Goal: Information Seeking & Learning: Check status

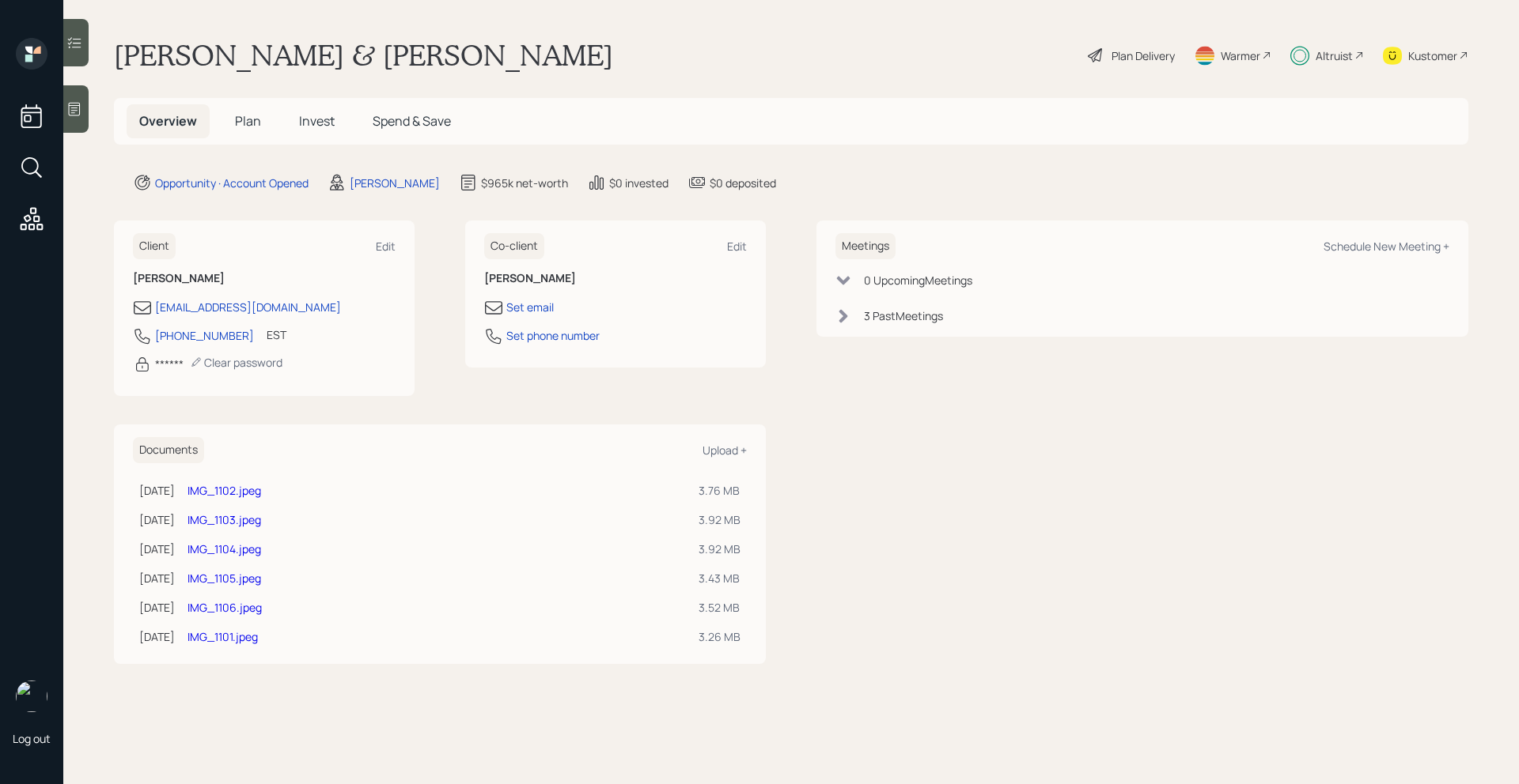
click at [258, 637] on link "IMG_1101.jpeg" at bounding box center [223, 637] width 71 height 15
click at [261, 496] on link "IMG_1102.jpeg" at bounding box center [224, 490] width 74 height 15
click at [253, 635] on link "IMG_1101.jpeg" at bounding box center [223, 637] width 71 height 15
click at [261, 521] on link "IMG_1103.jpeg" at bounding box center [224, 520] width 74 height 15
click at [261, 549] on link "IMG_1104.jpeg" at bounding box center [224, 549] width 74 height 15
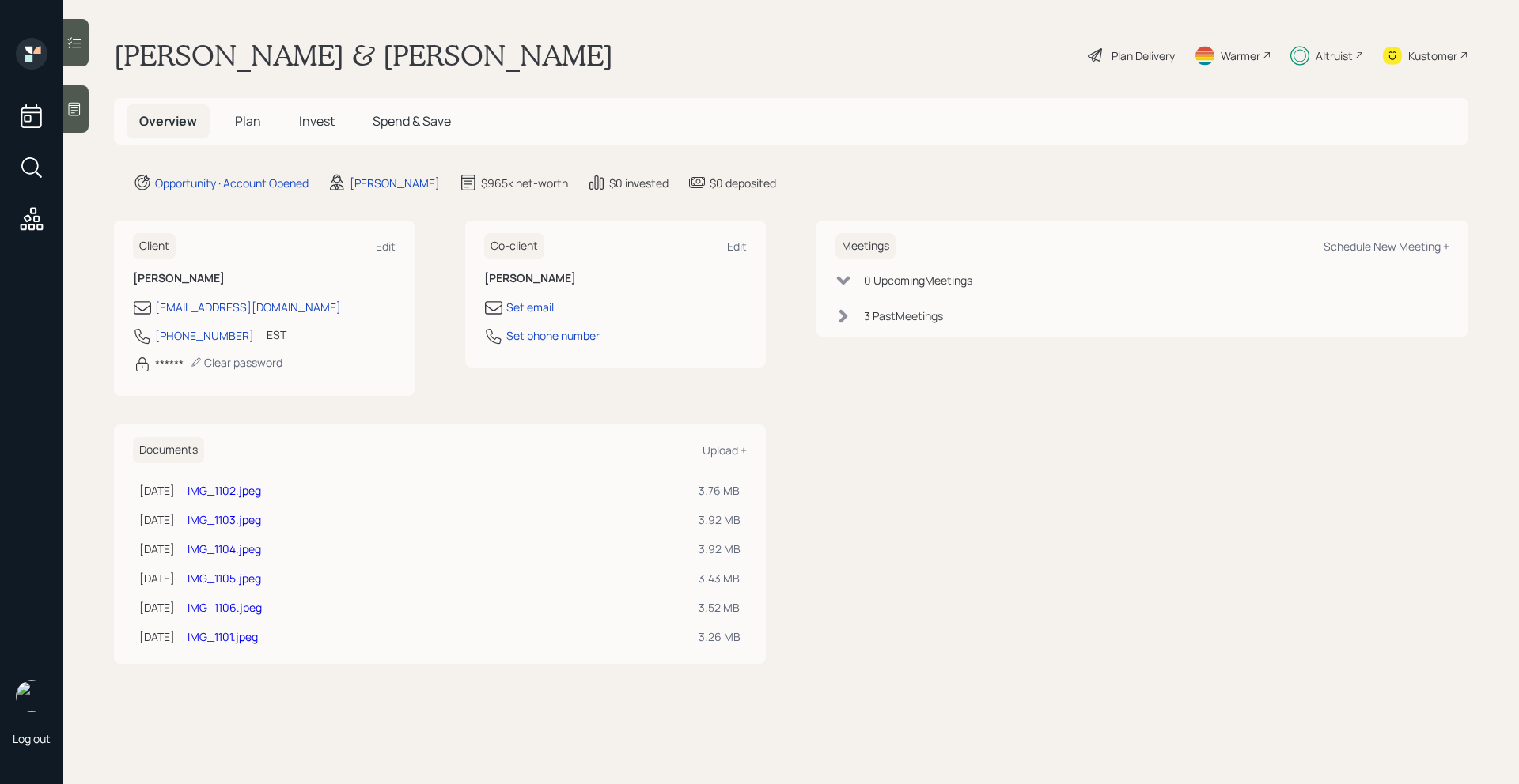
click at [280, 500] on td "IMG_1102.jpeg" at bounding box center [437, 490] width 511 height 30
click at [261, 491] on link "IMG_1102.jpeg" at bounding box center [224, 490] width 74 height 15
click at [239, 517] on link "IMG_1103.jpeg" at bounding box center [224, 520] width 74 height 15
click at [255, 547] on link "IMG_1104.jpeg" at bounding box center [224, 549] width 74 height 15
click at [261, 575] on link "IMG_1105.jpeg" at bounding box center [224, 578] width 74 height 15
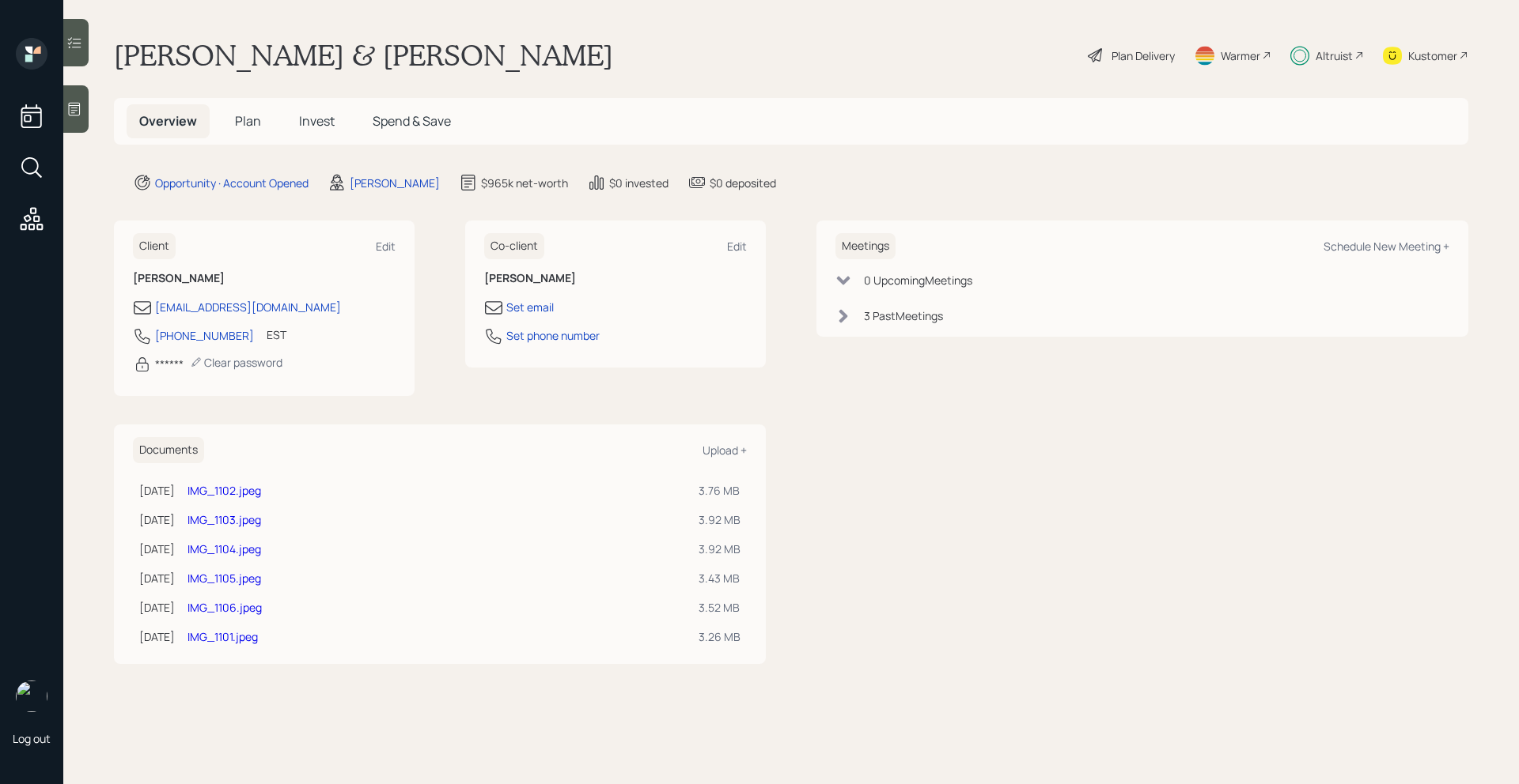
click at [257, 543] on link "IMG_1104.jpeg" at bounding box center [224, 549] width 74 height 15
click at [262, 604] on link "IMG_1106.jpeg" at bounding box center [224, 607] width 75 height 15
click at [261, 581] on link "IMG_1105.jpeg" at bounding box center [224, 578] width 74 height 15
click at [262, 614] on link "IMG_1106.jpeg" at bounding box center [224, 607] width 75 height 15
click at [262, 608] on link "IMG_1106.jpeg" at bounding box center [224, 607] width 75 height 15
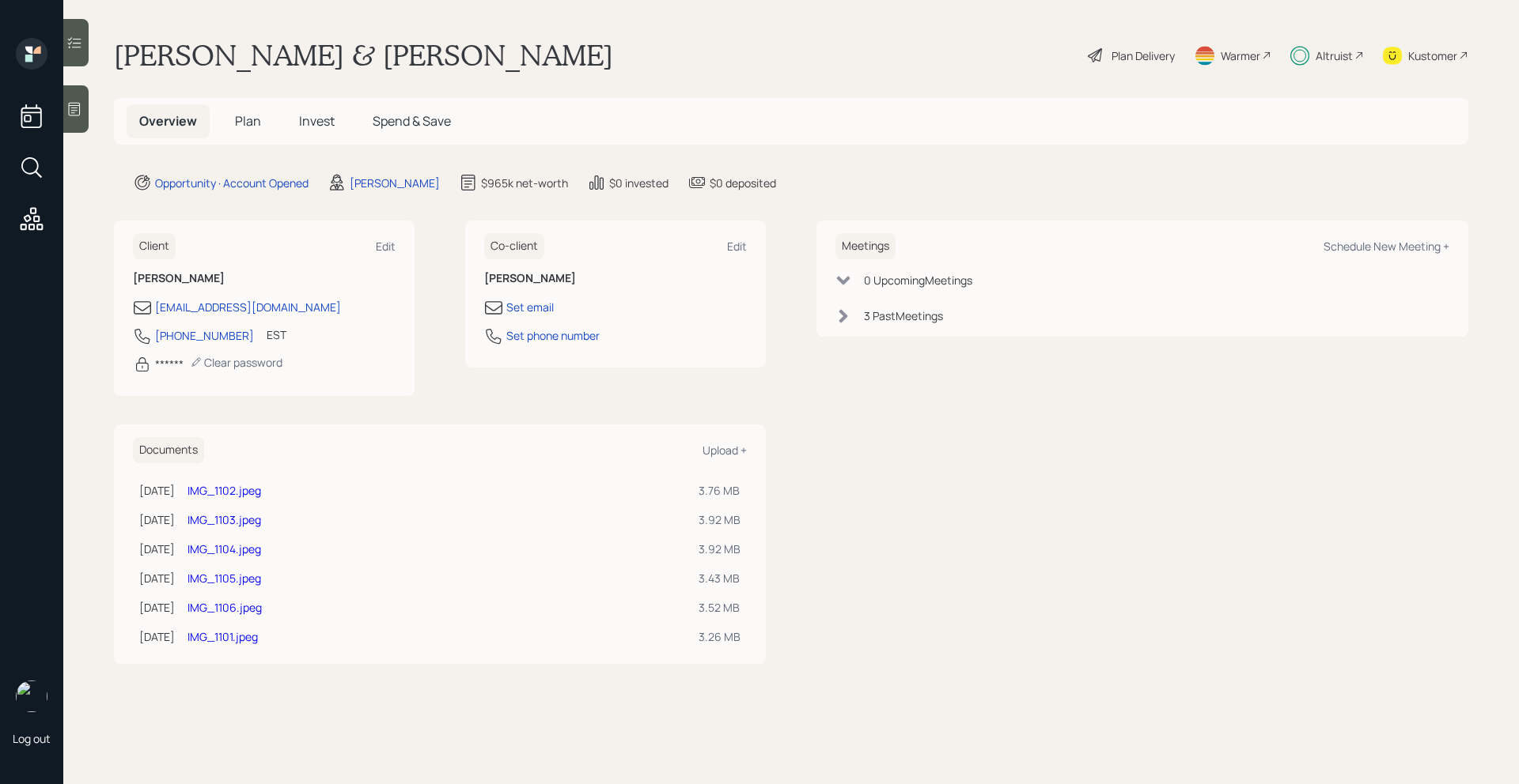
click at [261, 579] on link "IMG_1105.jpeg" at bounding box center [224, 578] width 74 height 15
click at [243, 637] on link "IMG_1101.jpeg" at bounding box center [223, 637] width 71 height 15
click at [253, 496] on link "IMG_1102.jpeg" at bounding box center [224, 490] width 74 height 15
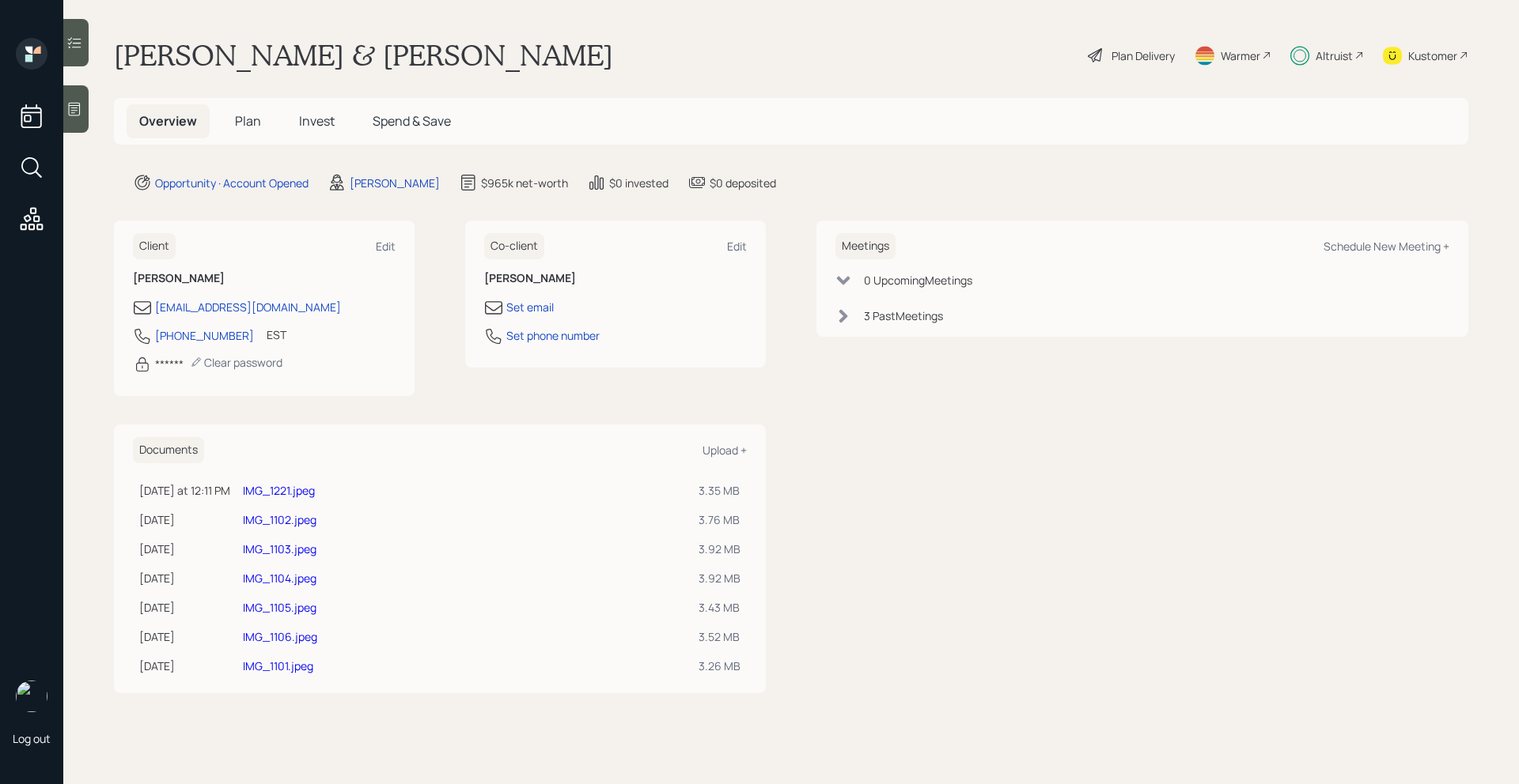
click at [282, 488] on link "IMG_1221.jpeg" at bounding box center [279, 490] width 72 height 15
click at [1349, 57] on div "Altruist" at bounding box center [1334, 55] width 37 height 17
click at [300, 668] on link "IMG_1101.jpeg" at bounding box center [278, 665] width 71 height 15
click at [284, 665] on link "IMG_1101.jpeg" at bounding box center [278, 665] width 71 height 15
click at [297, 493] on link "IMG_1221.jpeg" at bounding box center [279, 490] width 72 height 15
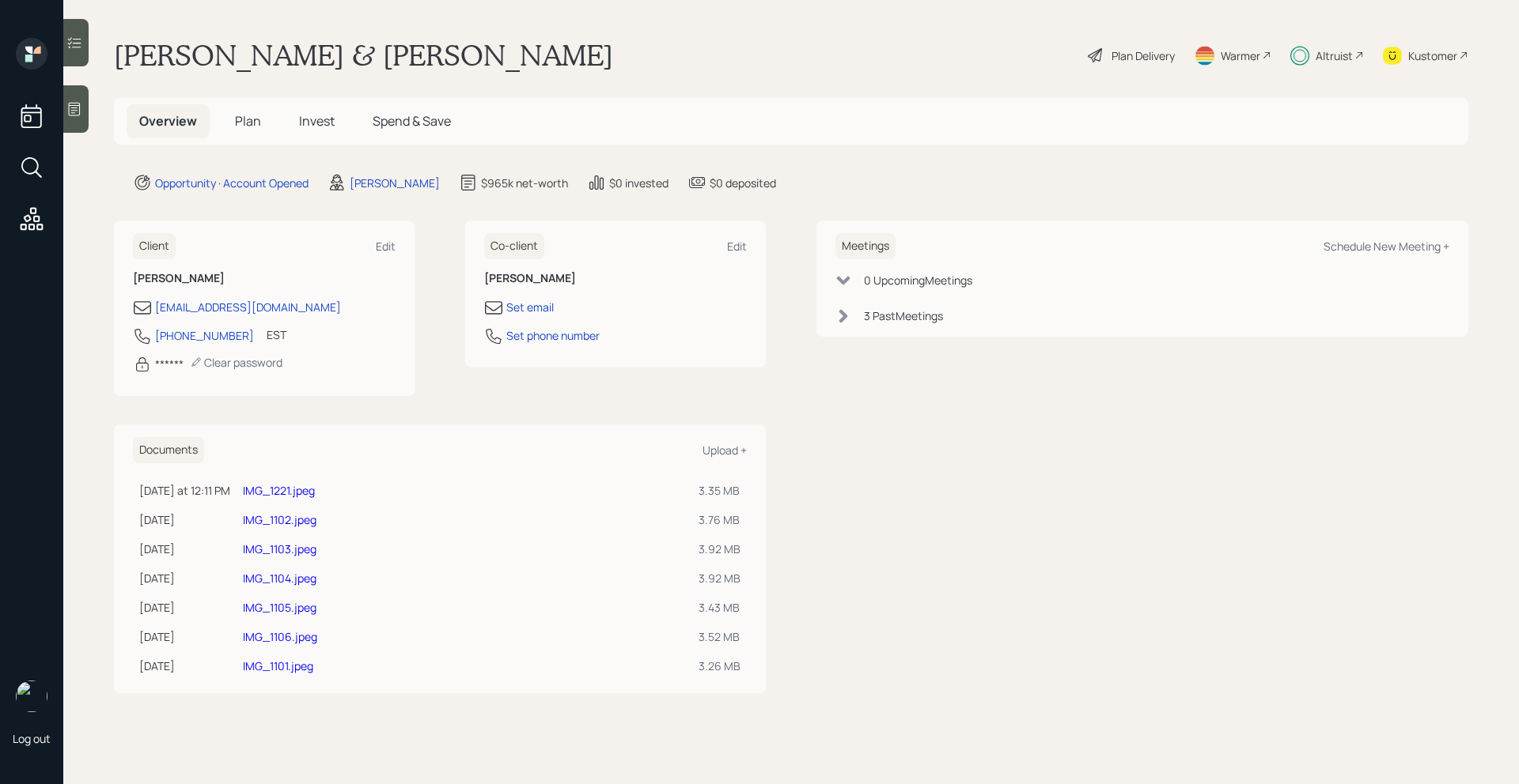
click at [306, 123] on span "Invest" at bounding box center [316, 121] width 35 height 18
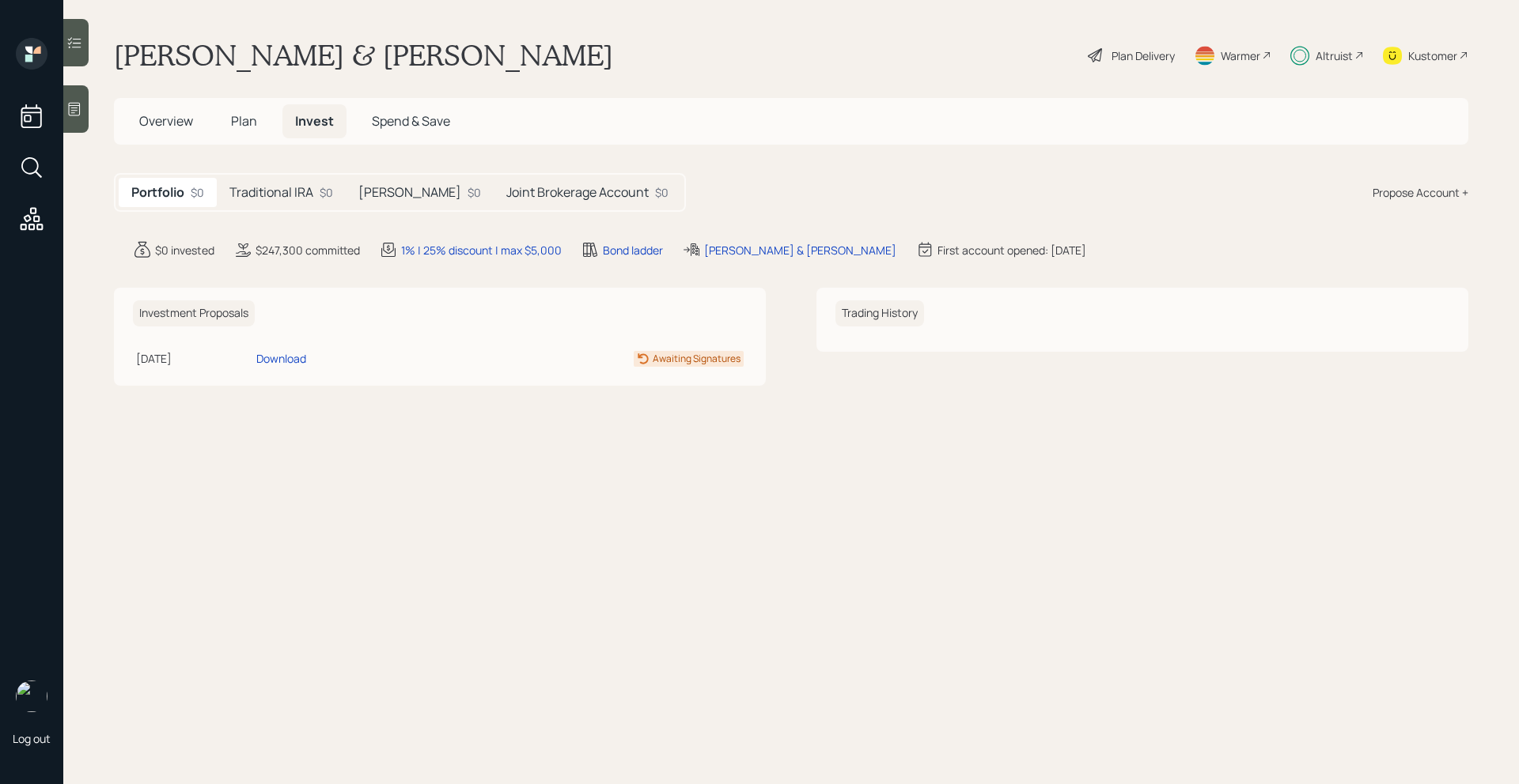
click at [506, 189] on h5 "Joint Brokerage Account" at bounding box center [578, 192] width 143 height 15
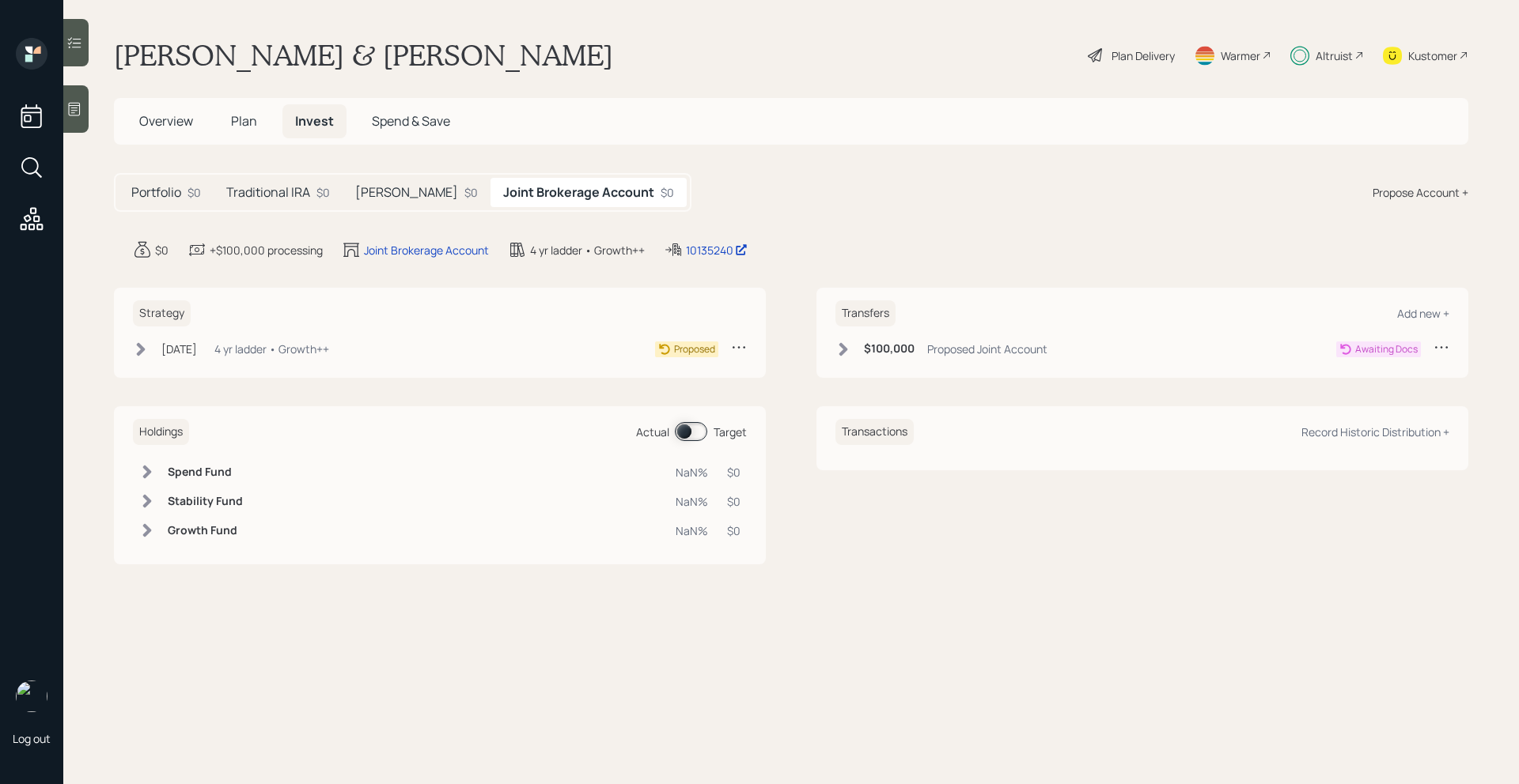
click at [839, 347] on icon at bounding box center [844, 350] width 16 height 16
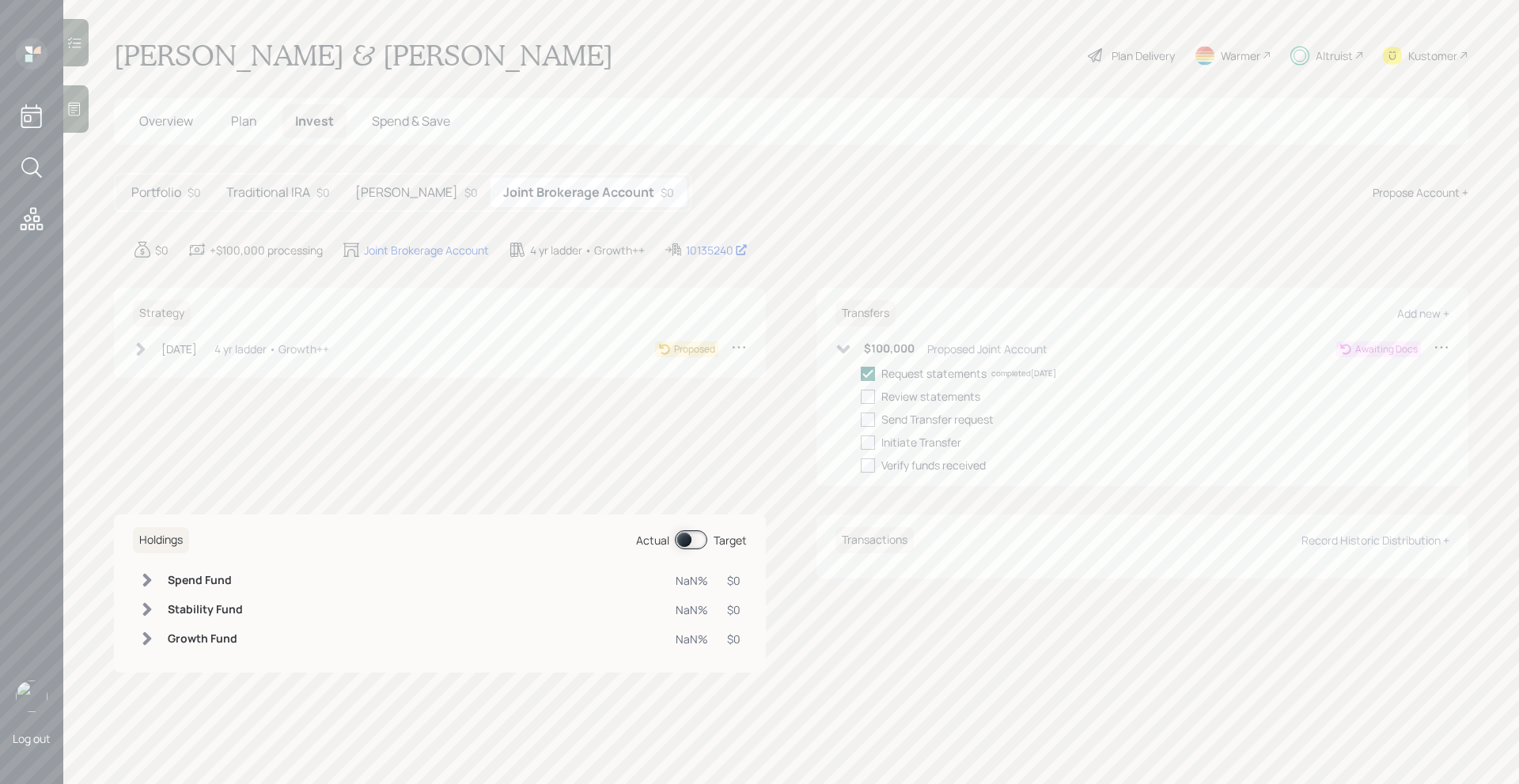
click at [839, 347] on icon at bounding box center [844, 348] width 14 height 9
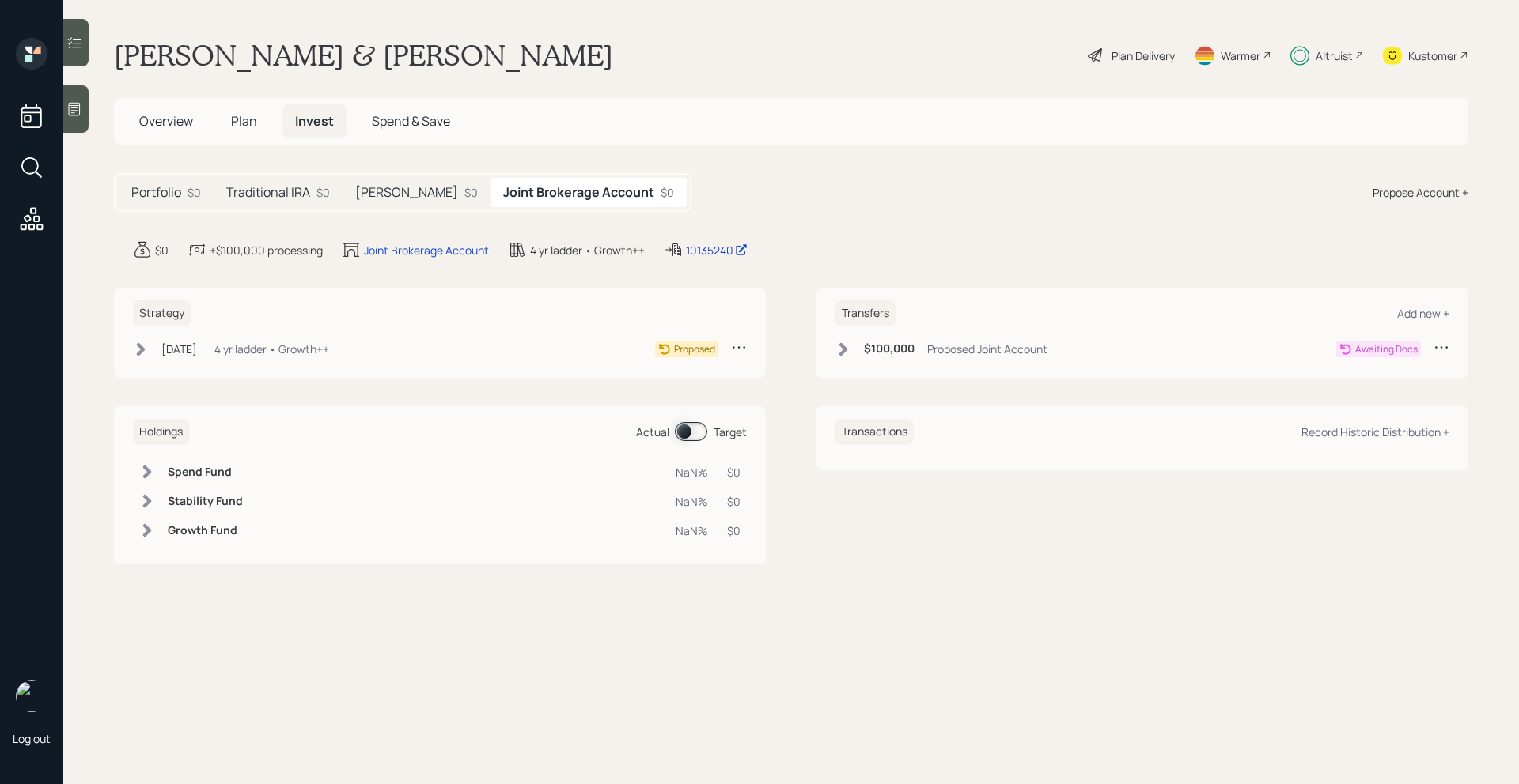
click at [143, 348] on icon at bounding box center [141, 349] width 9 height 14
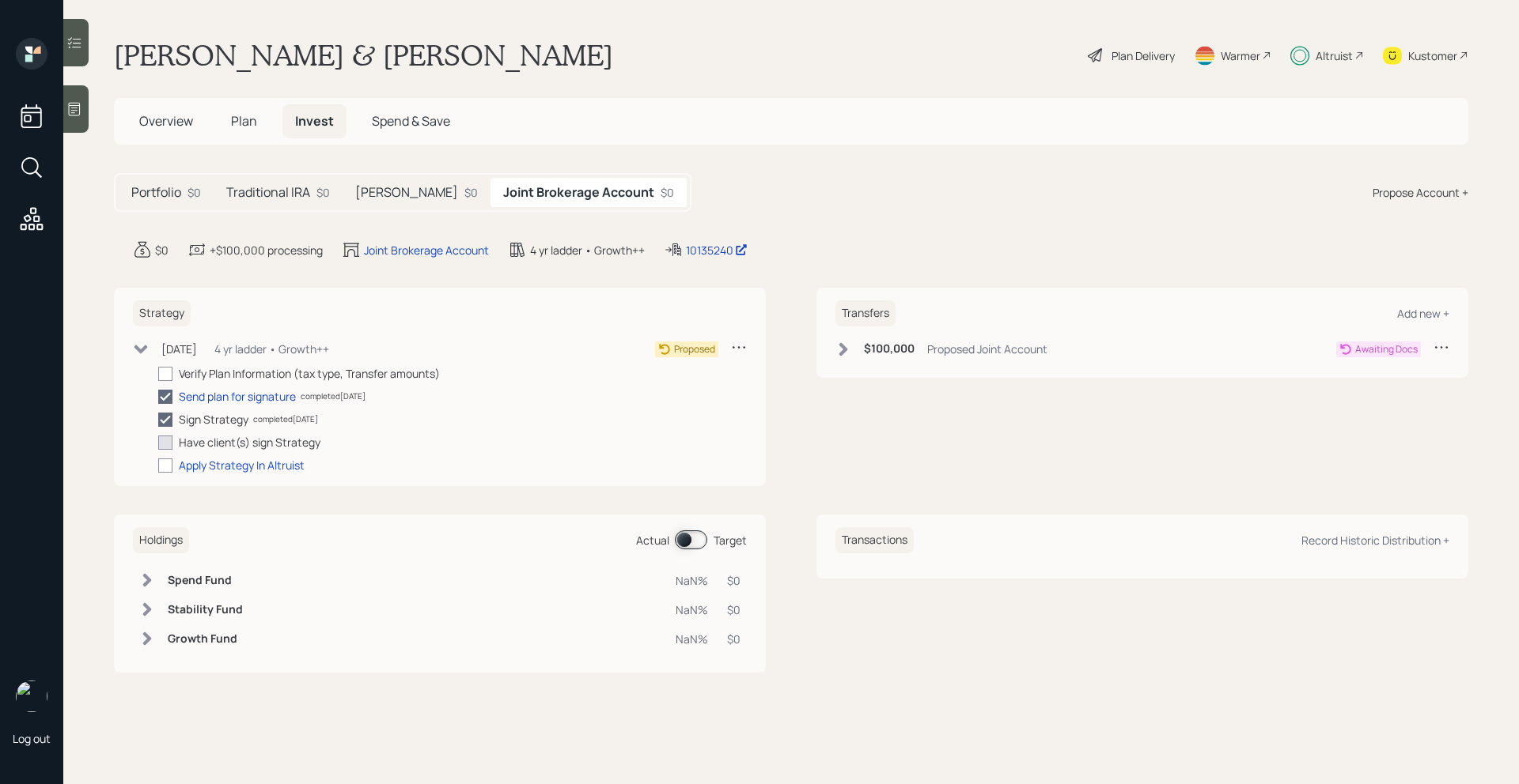
click at [143, 348] on icon at bounding box center [141, 348] width 14 height 9
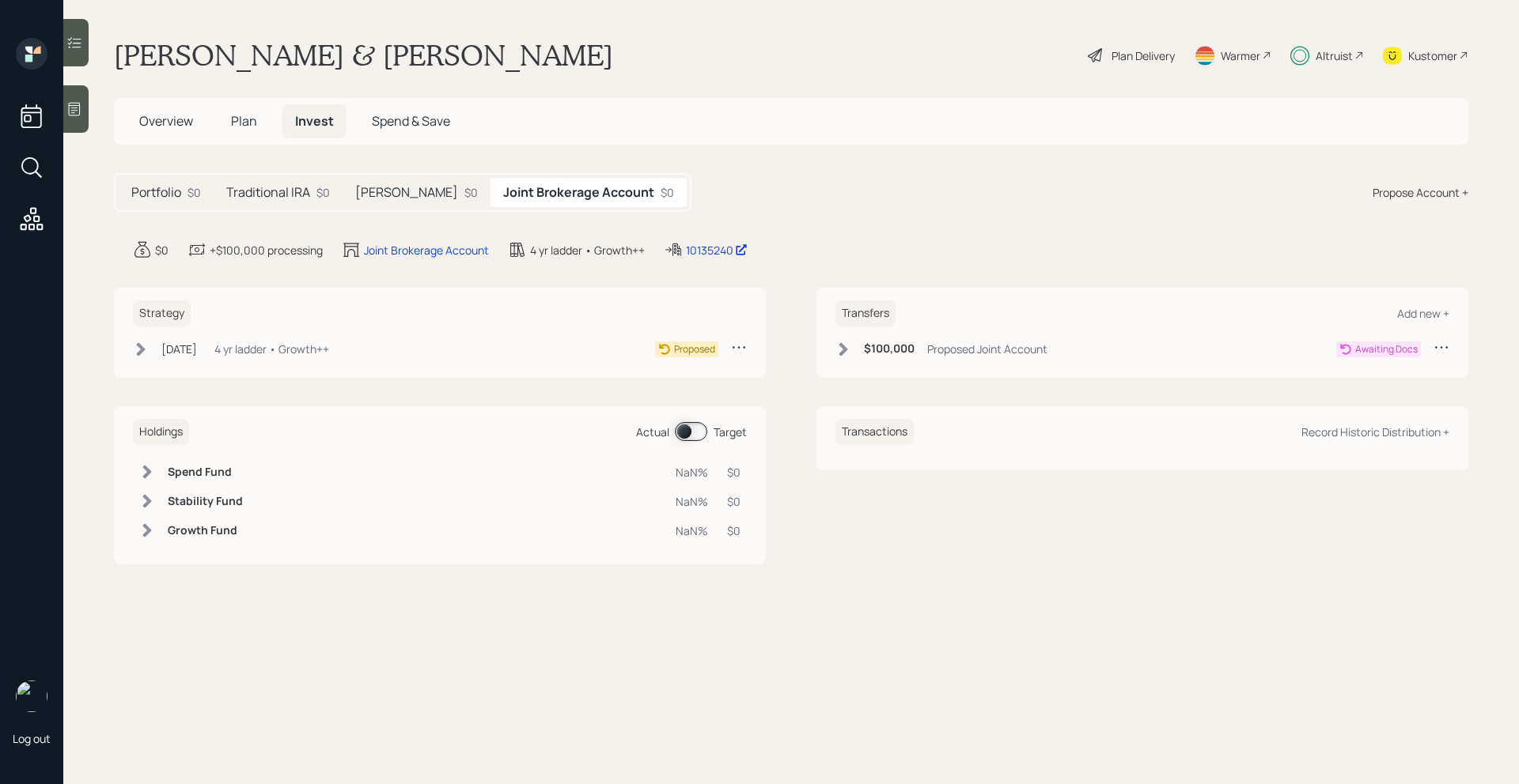
click at [385, 188] on h5 "[PERSON_NAME]" at bounding box center [406, 192] width 103 height 15
click at [301, 195] on h5 "Traditional IRA" at bounding box center [268, 192] width 84 height 15
